Goal: Go to known website: Access a specific website the user already knows

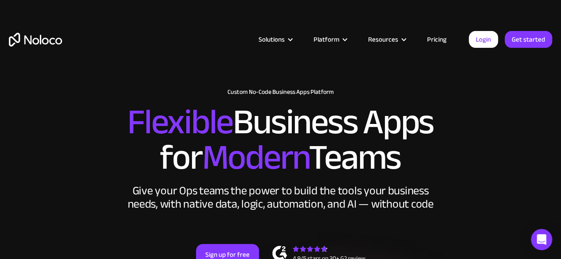
click at [49, 46] on img "home" at bounding box center [35, 40] width 53 height 14
click at [52, 43] on img "home" at bounding box center [35, 40] width 53 height 14
click at [478, 41] on link "Login" at bounding box center [483, 39] width 29 height 17
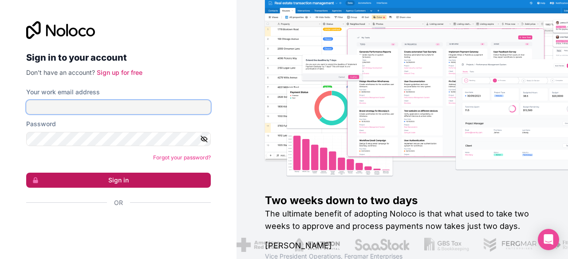
type input "[PERSON_NAME][EMAIL_ADDRESS][DOMAIN_NAME]"
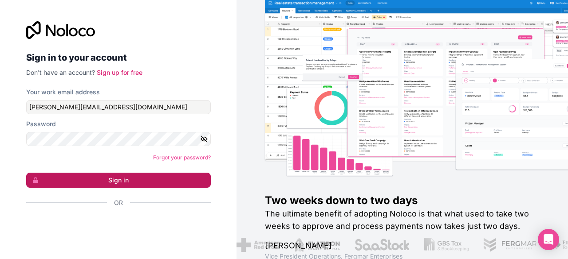
click at [121, 183] on button "Sign in" at bounding box center [118, 180] width 184 height 15
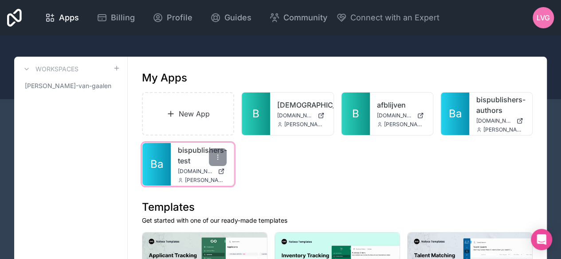
click at [164, 160] on link "Ba" at bounding box center [156, 164] width 28 height 43
